Goal: Task Accomplishment & Management: Complete application form

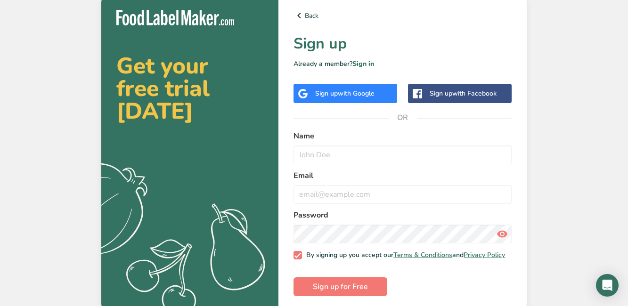
click at [384, 95] on div "Sign up with Google" at bounding box center [345, 93] width 104 height 19
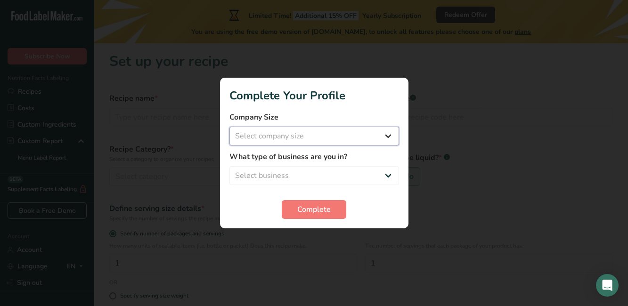
select select "1"
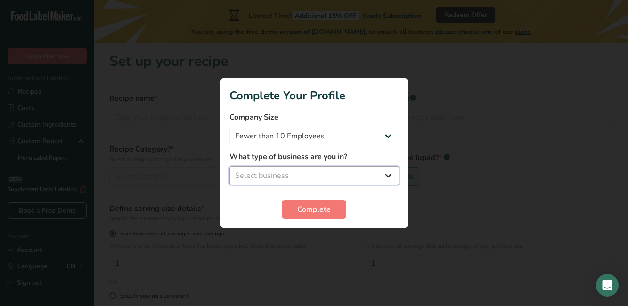
select select "8"
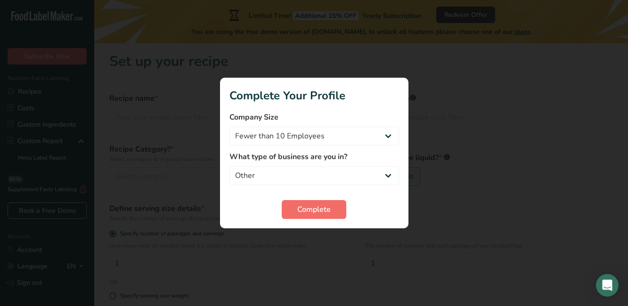
click at [304, 210] on span "Complete" at bounding box center [313, 209] width 33 height 11
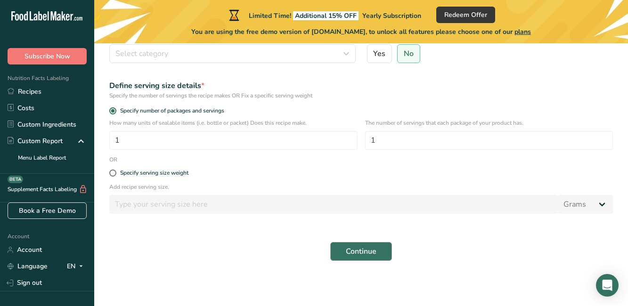
scroll to position [123, 0]
click at [344, 249] on button "Continue" at bounding box center [361, 251] width 62 height 19
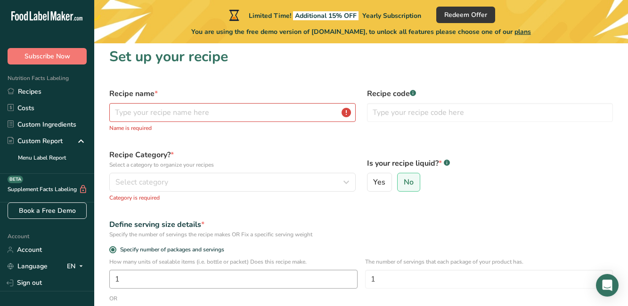
scroll to position [0, 0]
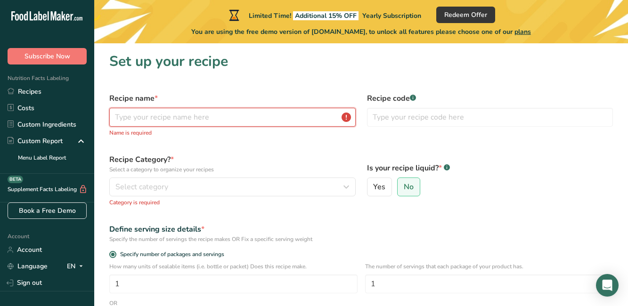
click at [299, 121] on input "text" at bounding box center [232, 117] width 246 height 19
